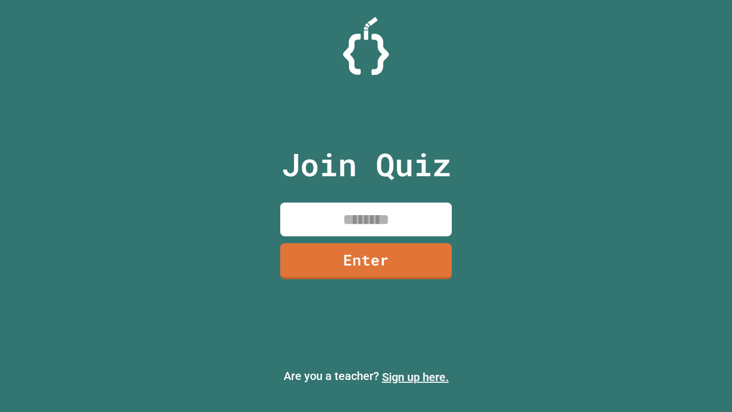
click at [415, 377] on link "Sign up here." at bounding box center [415, 377] width 67 height 14
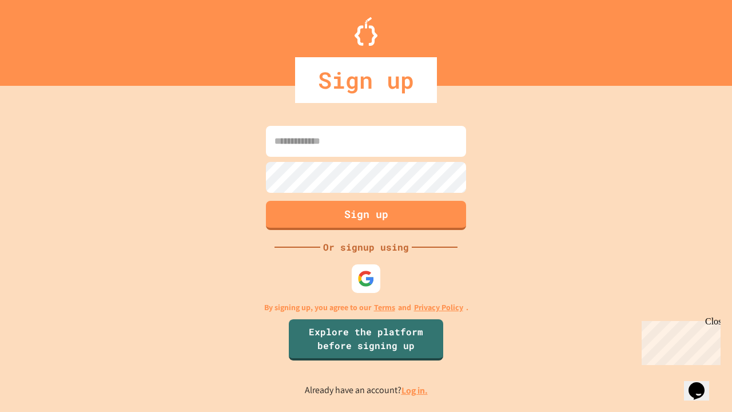
click at [415, 390] on link "Log in." at bounding box center [415, 390] width 26 height 12
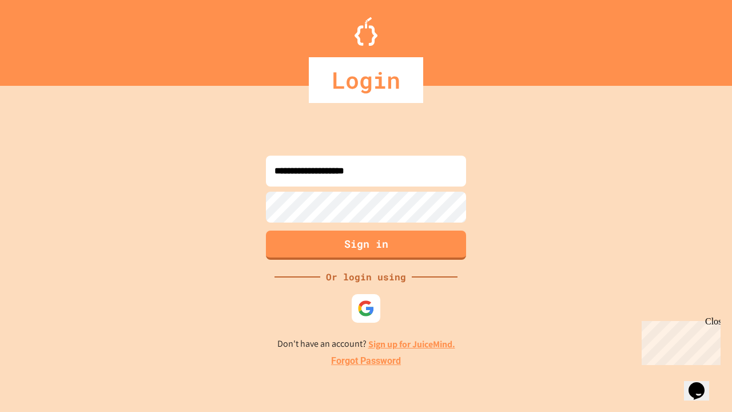
type input "**********"
